Goal: Navigation & Orientation: Find specific page/section

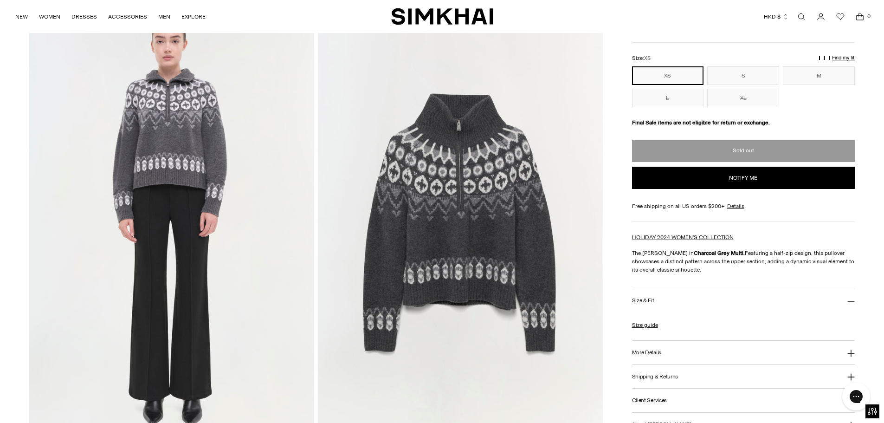
scroll to position [789, 0]
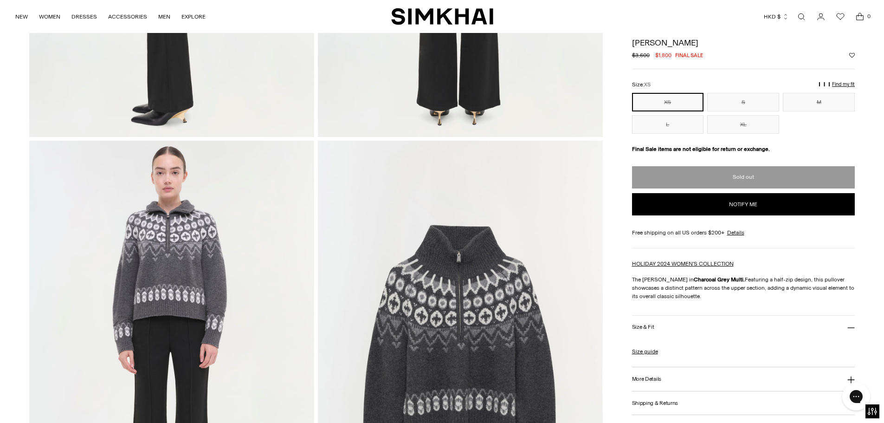
click at [244, 239] on img at bounding box center [171, 354] width 285 height 427
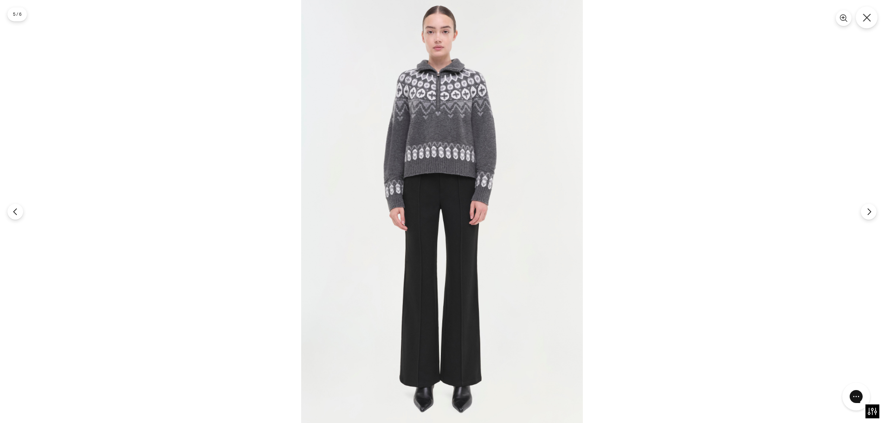
click at [866, 16] on icon "Close" at bounding box center [867, 17] width 8 height 8
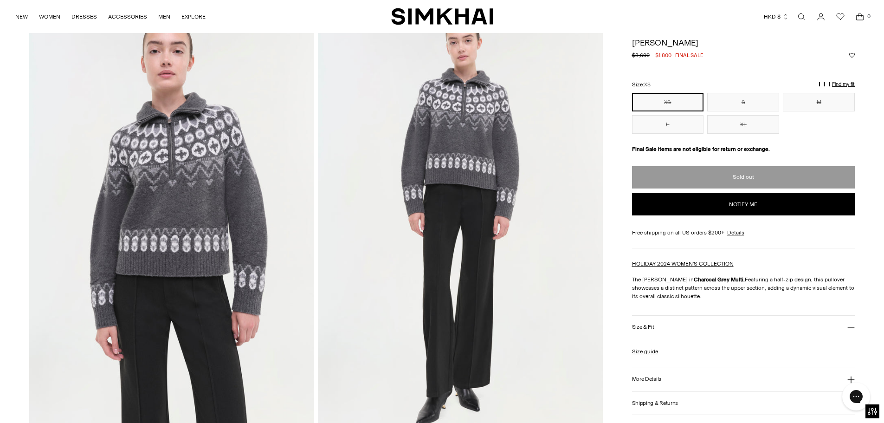
scroll to position [0, 0]
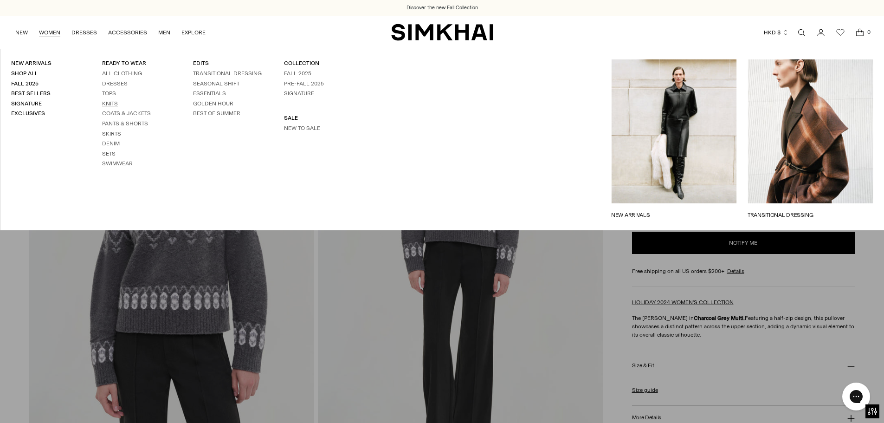
click at [114, 103] on link "Knits" at bounding box center [110, 103] width 16 height 6
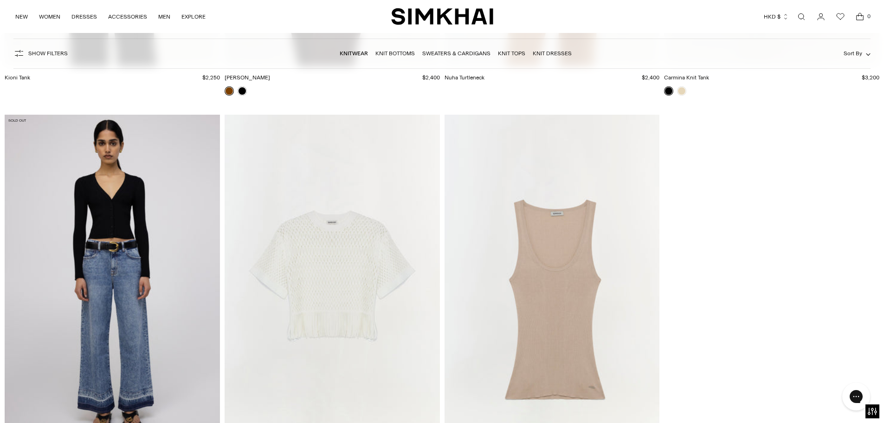
scroll to position [16706, 0]
